Goal: Book appointment/travel/reservation

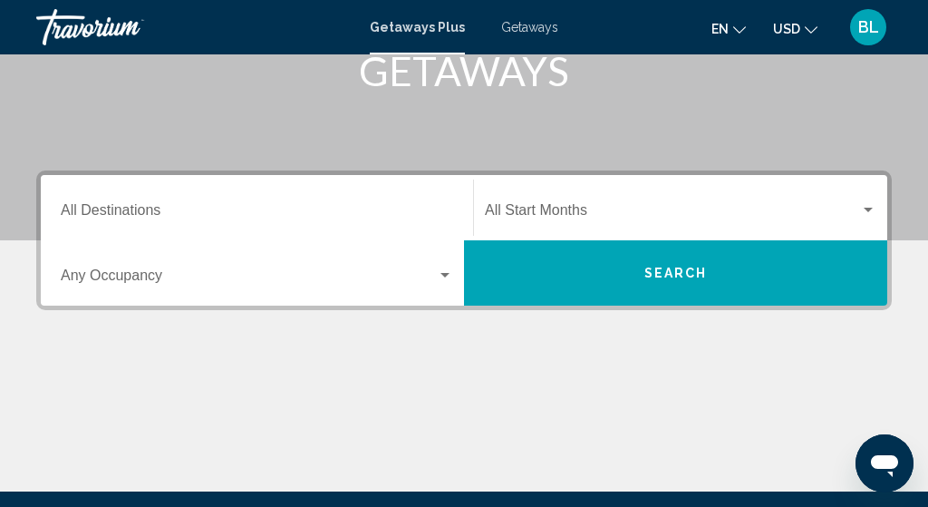
scroll to position [316, 0]
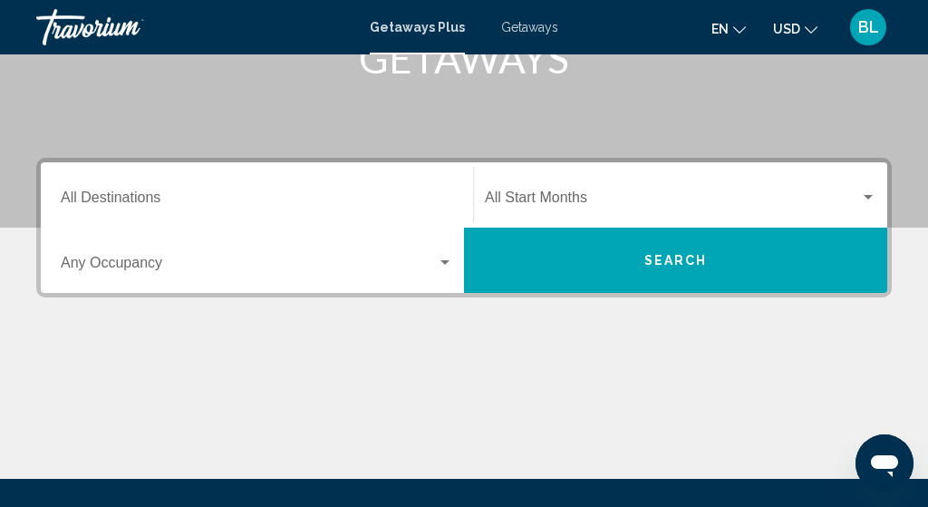
click at [213, 189] on div "Destination All Destinations" at bounding box center [257, 195] width 392 height 57
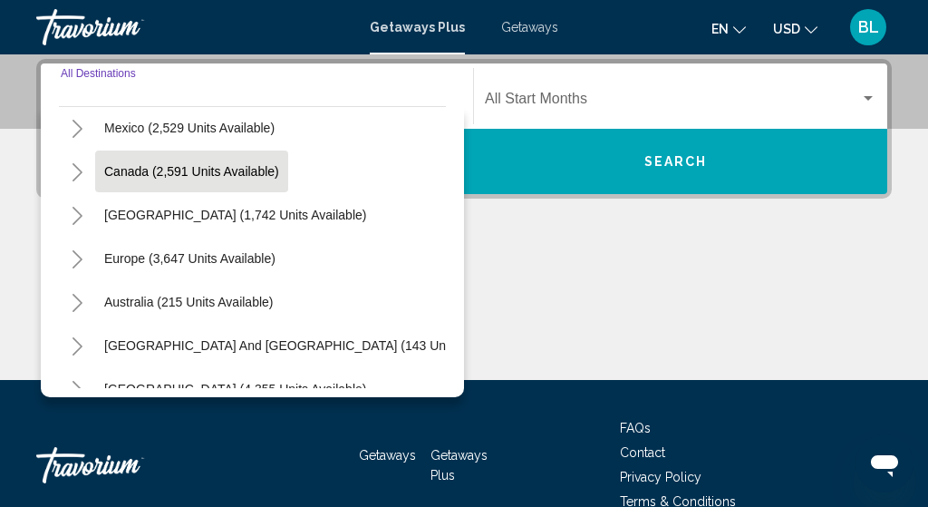
scroll to position [100, 0]
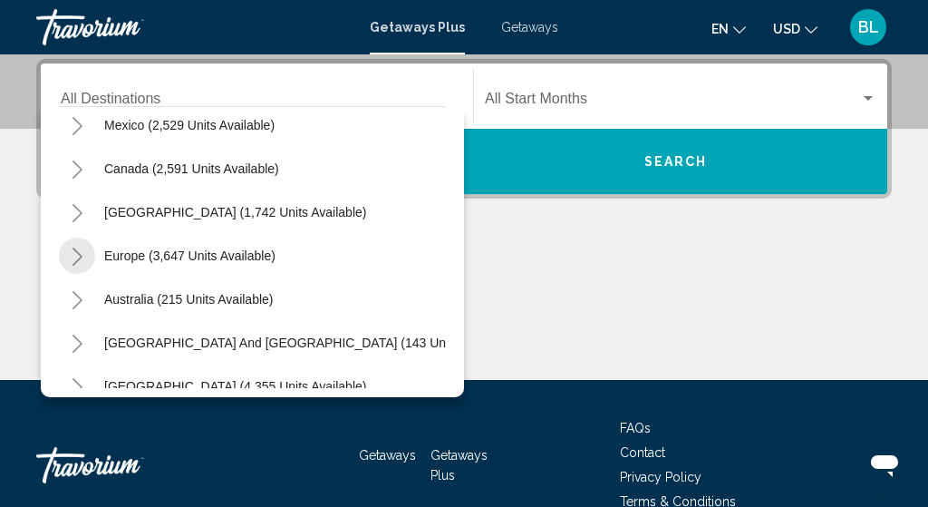
click at [74, 253] on icon "Toggle Europe (3,647 units available)" at bounding box center [78, 256] width 14 height 18
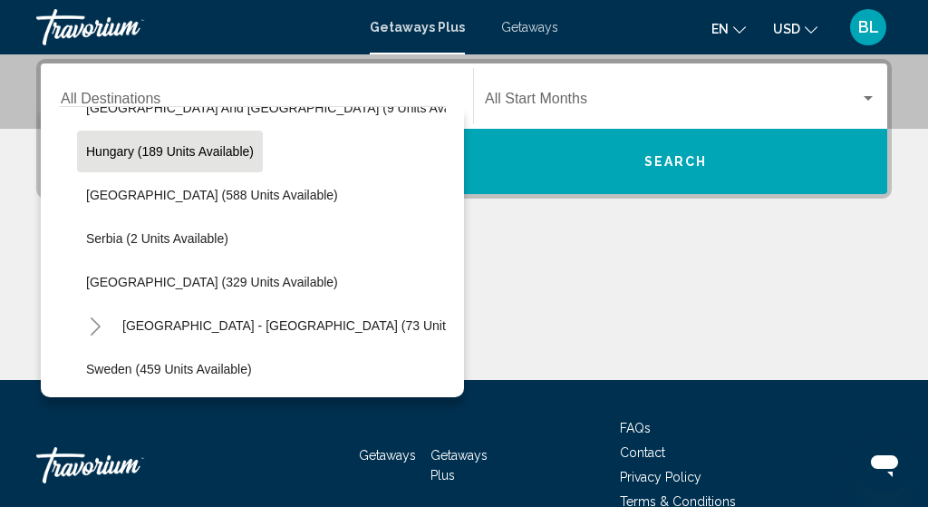
scroll to position [596, 0]
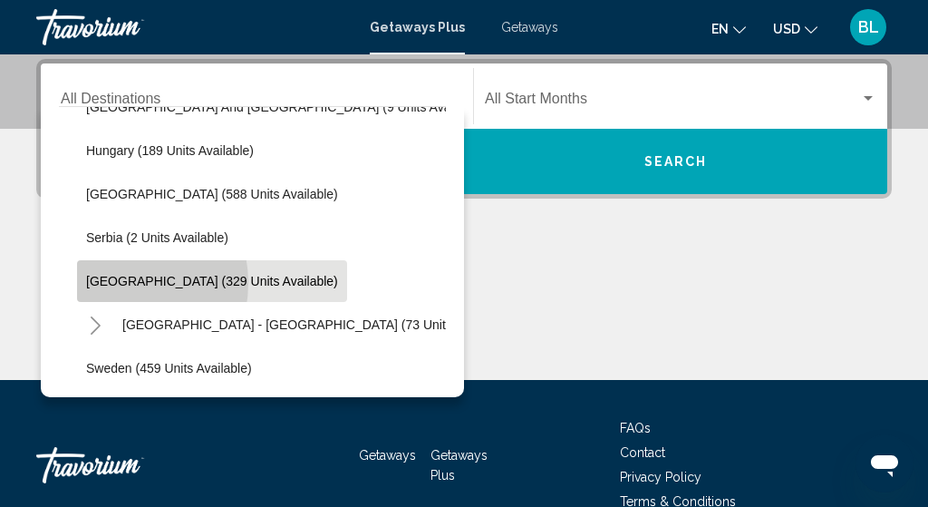
click at [112, 283] on span "[GEOGRAPHIC_DATA] (329 units available)" at bounding box center [212, 281] width 252 height 15
type input "**********"
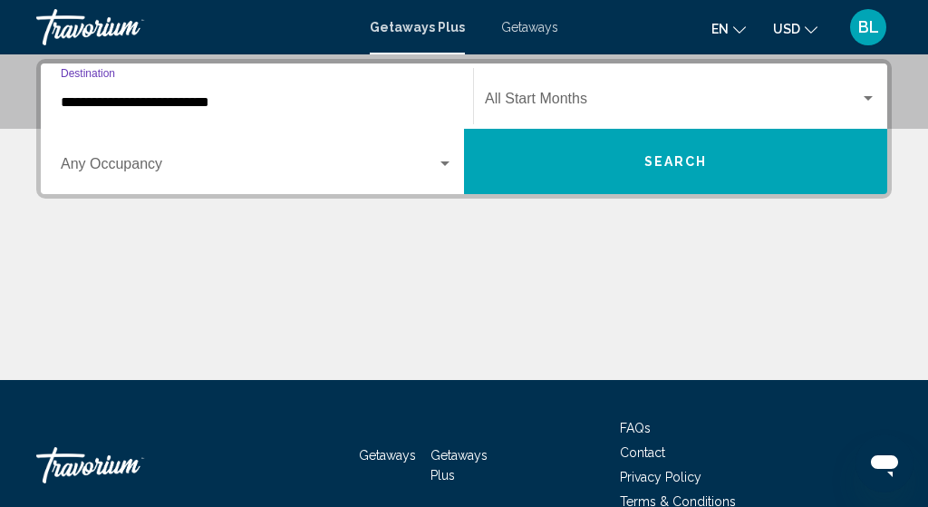
click at [162, 168] on span "Search widget" at bounding box center [249, 168] width 376 height 16
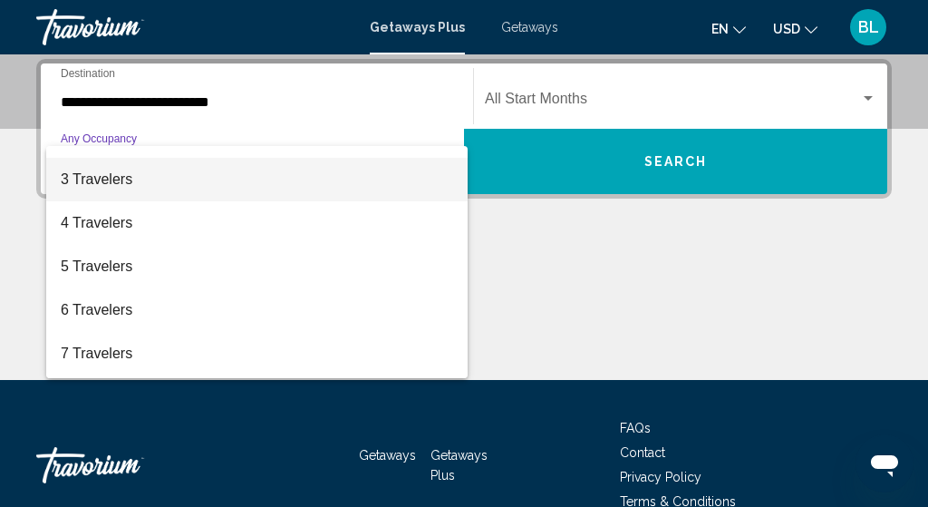
scroll to position [73, 0]
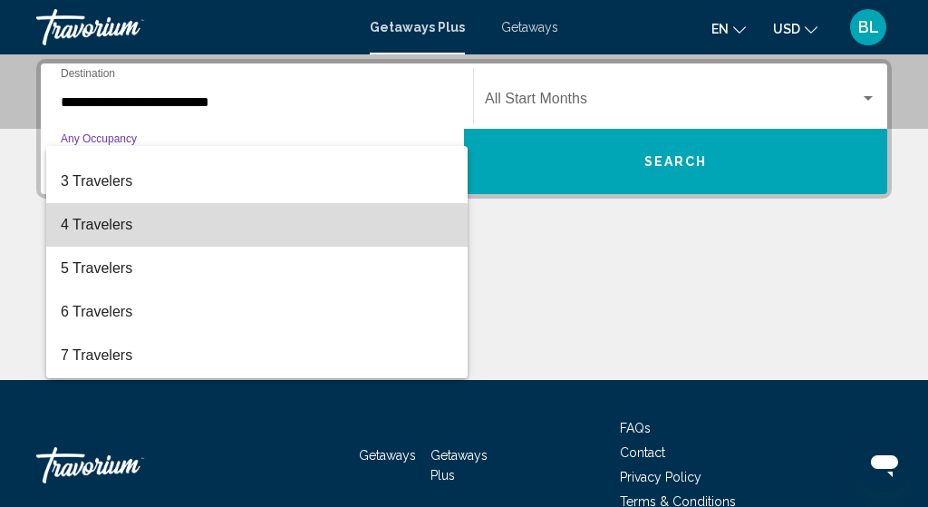
click at [169, 228] on span "4 Travelers" at bounding box center [257, 225] width 392 height 44
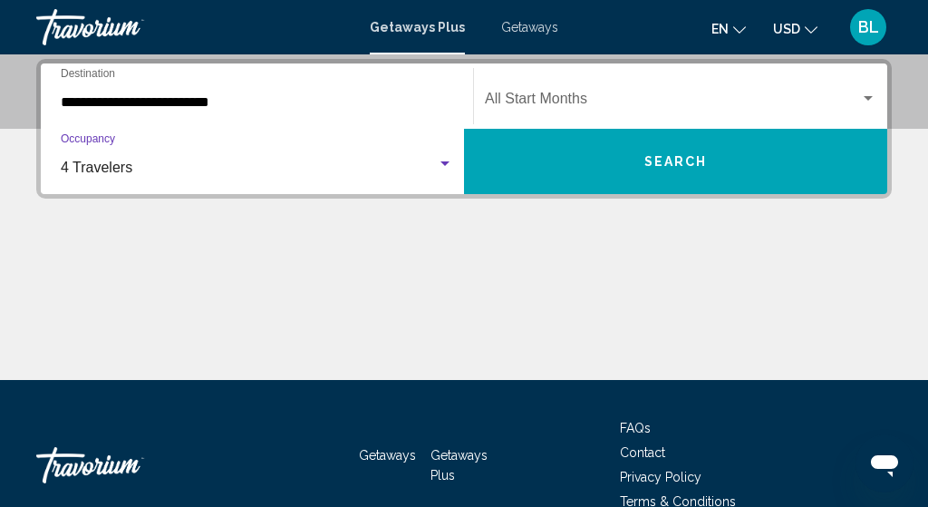
click at [530, 98] on span "Search widget" at bounding box center [672, 102] width 375 height 16
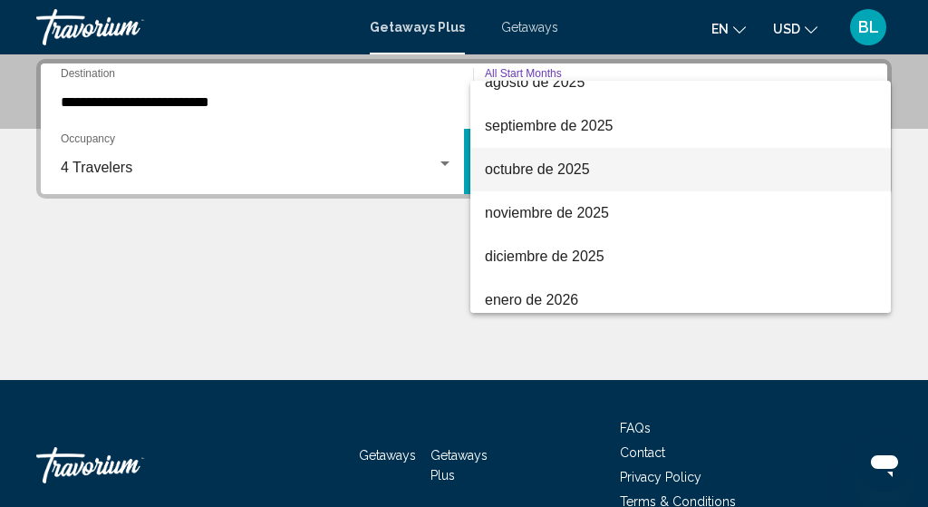
scroll to position [71, 0]
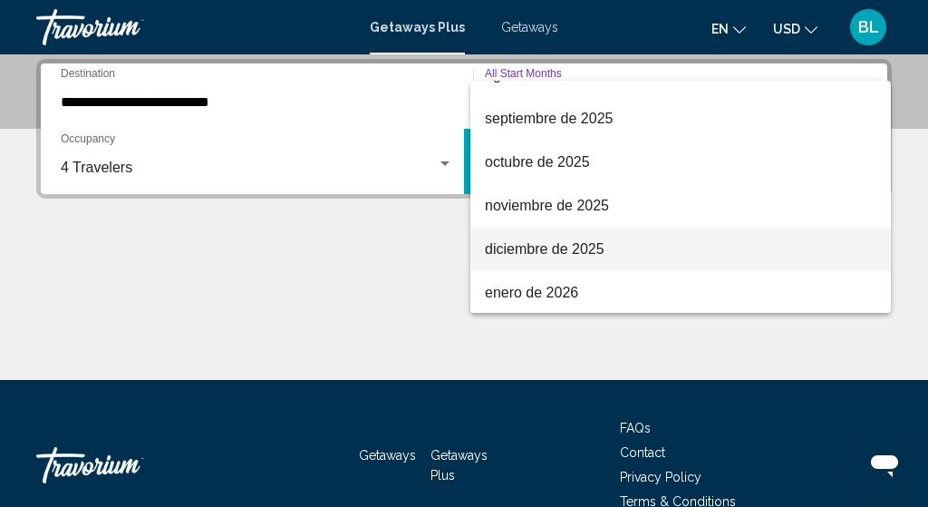
click at [546, 253] on span "diciembre de 2025" at bounding box center [681, 249] width 392 height 44
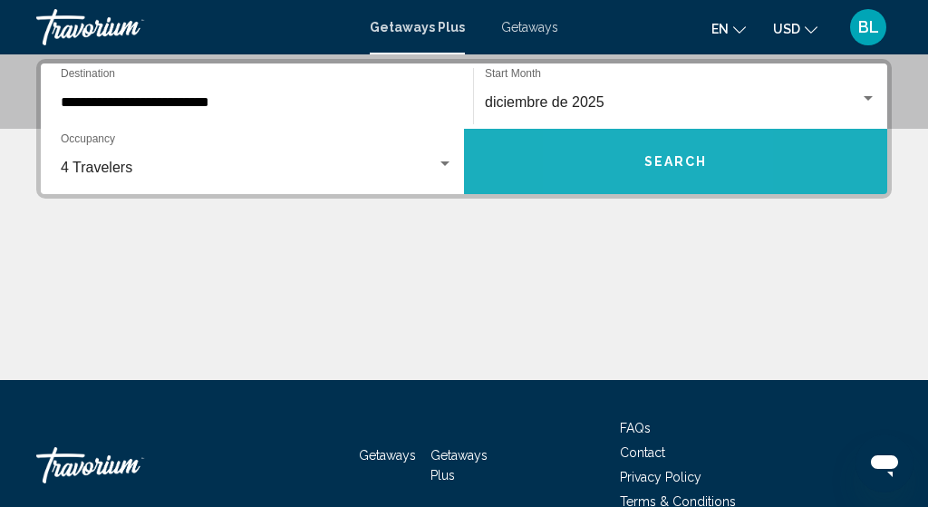
click at [601, 157] on button "Search" at bounding box center [675, 161] width 423 height 65
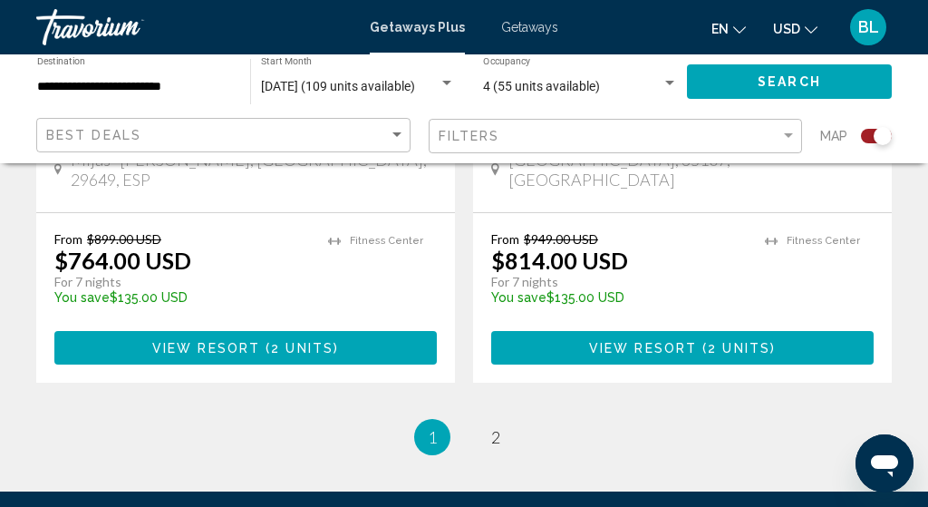
scroll to position [4382, 0]
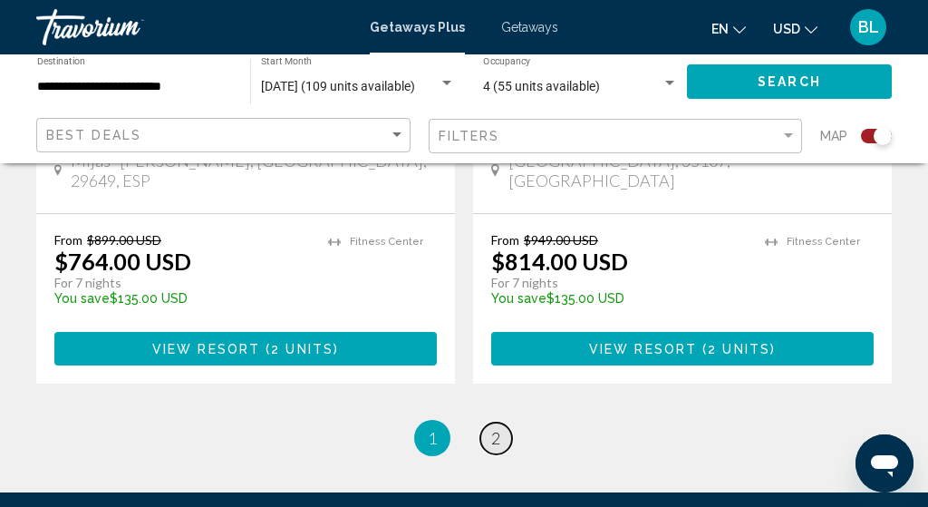
click at [491, 422] on link "page 2" at bounding box center [496, 438] width 32 height 32
